Goal: Understand process/instructions: Learn how to perform a task or action

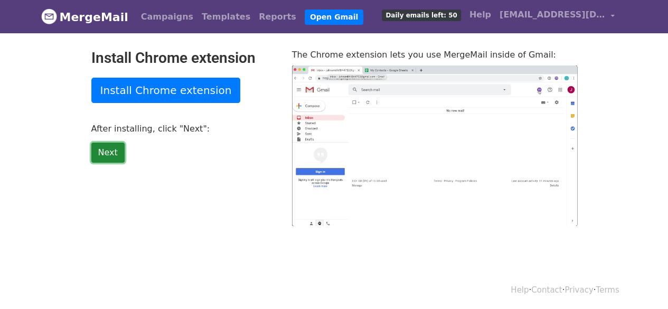
click at [112, 151] on link "Next" at bounding box center [107, 152] width 33 height 20
type input "26.35"
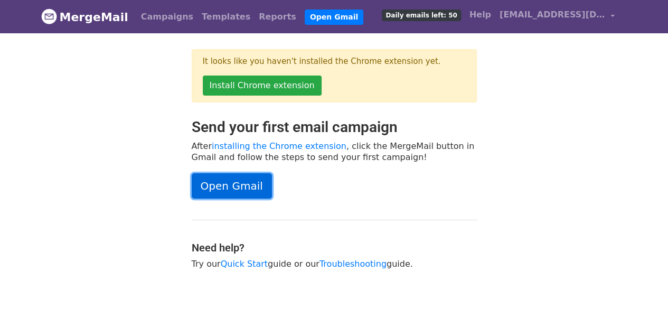
click at [250, 177] on link "Open Gmail" at bounding box center [232, 185] width 80 height 25
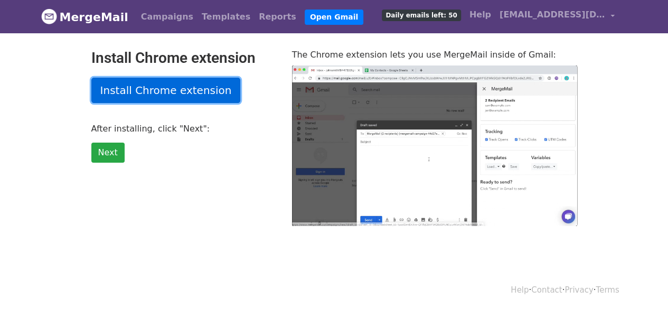
click at [192, 90] on link "Install Chrome extension" at bounding box center [165, 90] width 149 height 25
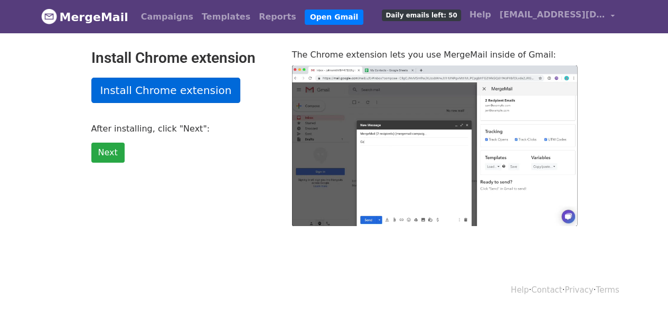
type input "64.07"
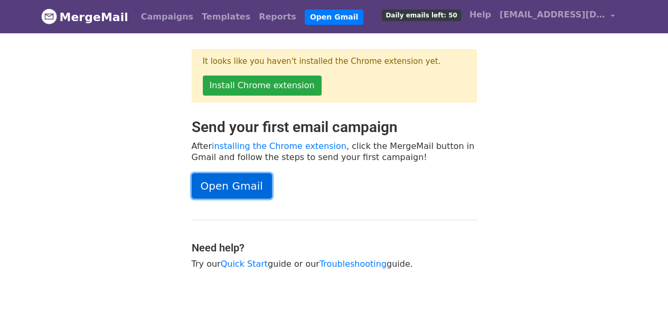
click at [246, 186] on link "Open Gmail" at bounding box center [232, 185] width 80 height 25
